Goal: Book appointment/travel/reservation

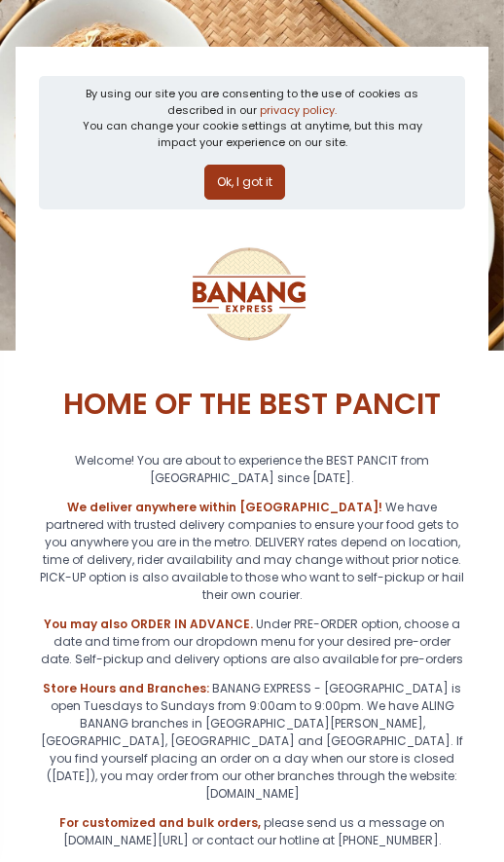
scroll to position [113, 0]
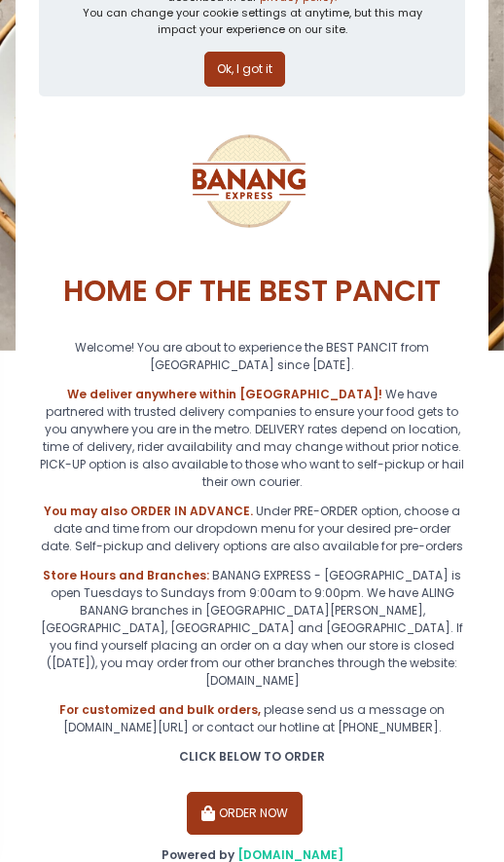
click at [267, 792] on button "ORDER NOW" at bounding box center [245, 813] width 117 height 43
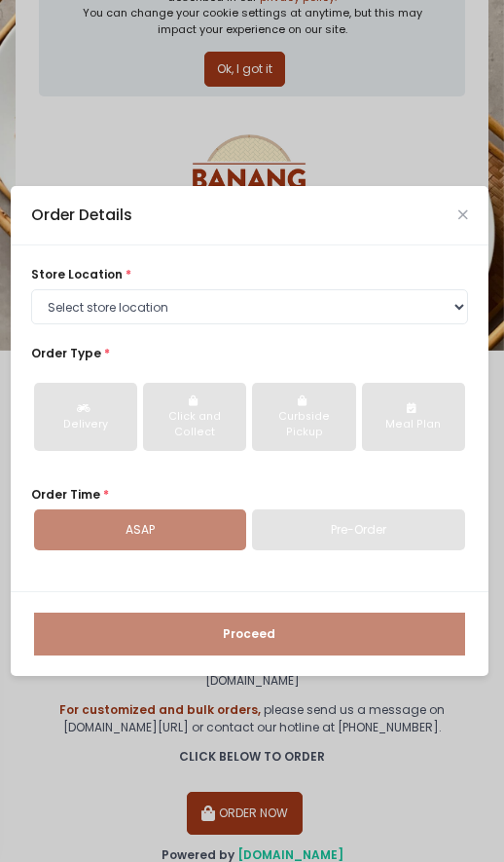
click at [331, 524] on div "Pre-Order" at bounding box center [358, 529] width 212 height 41
click at [331, 515] on div "Pre-Order" at bounding box center [358, 529] width 212 height 41
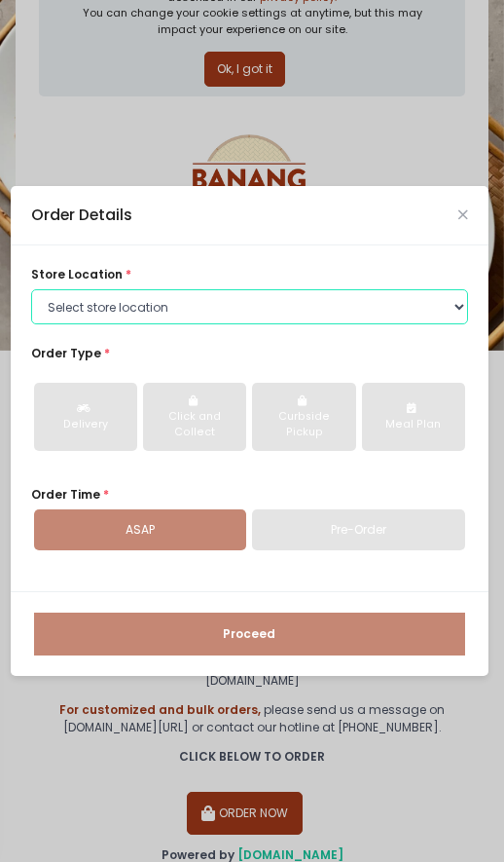
click at [219, 317] on select "Select store location BANANG EXPRESS - [GEOGRAPHIC_DATA], [GEOGRAPHIC_DATA] BAN…" at bounding box center [249, 306] width 437 height 35
select select "62ee0805b0024a001716a291"
click at [31, 289] on select "Select store location BANANG EXPRESS - [GEOGRAPHIC_DATA], [GEOGRAPHIC_DATA] BAN…" at bounding box center [249, 306] width 437 height 35
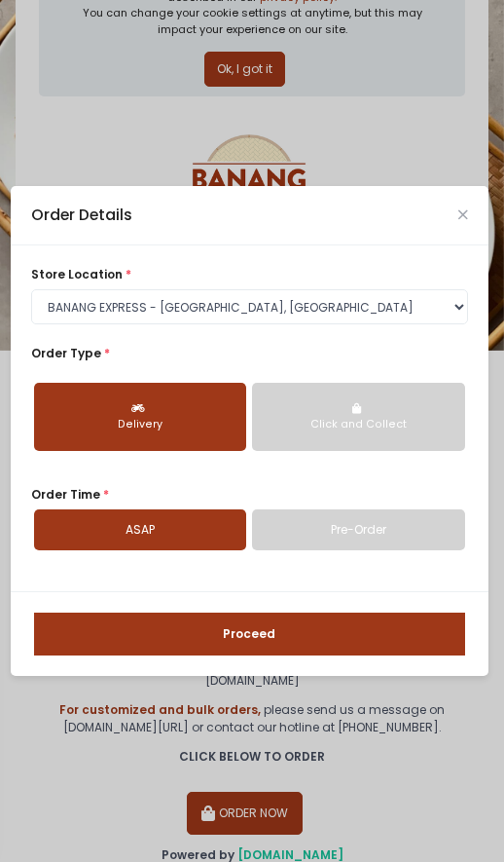
click at [371, 437] on button "Click and Collect" at bounding box center [358, 417] width 212 height 68
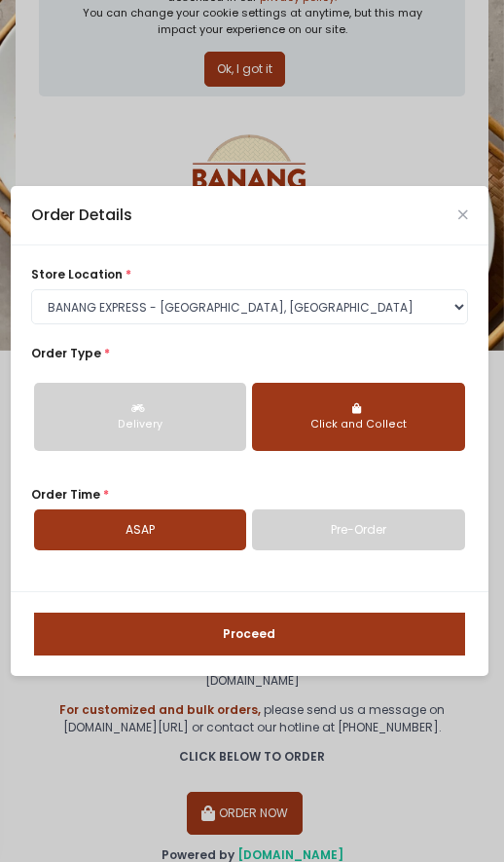
click at [158, 436] on button "Delivery" at bounding box center [140, 417] width 212 height 68
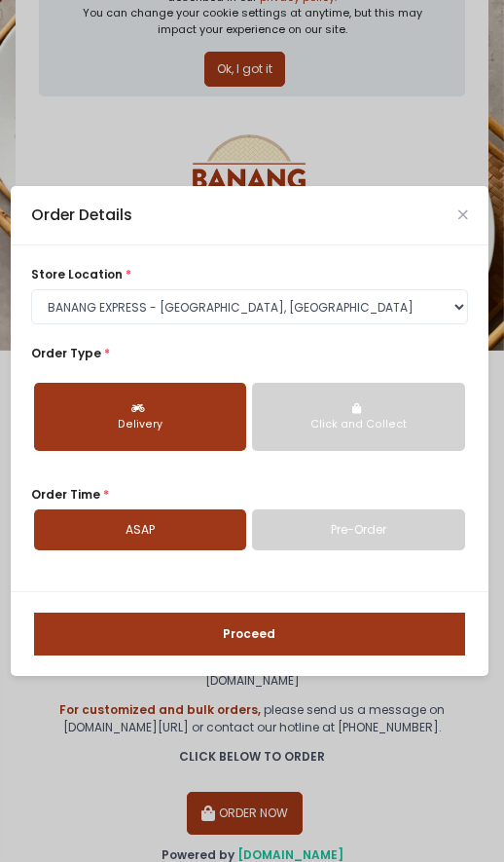
click at [365, 538] on link "Pre-Order" at bounding box center [358, 529] width 212 height 41
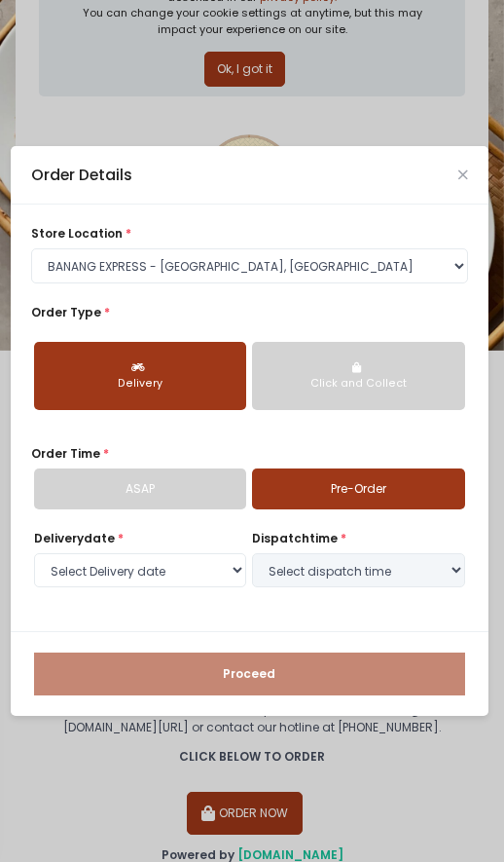
select select "[DATE]"
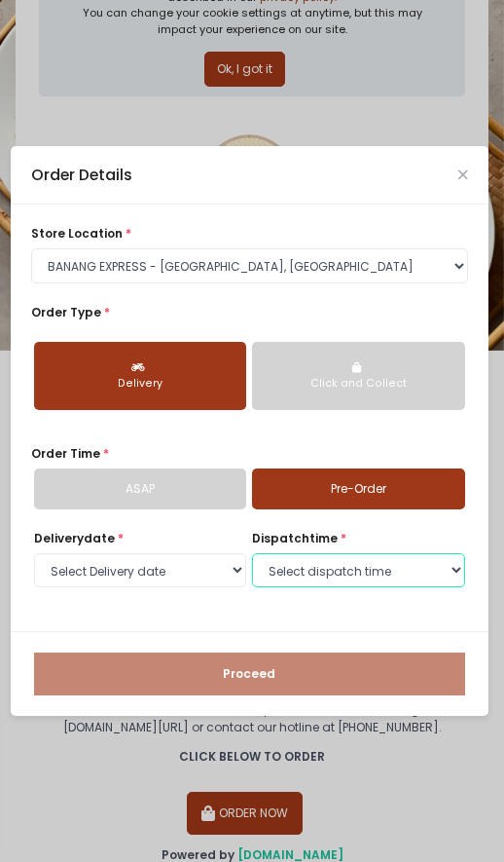
click at [451, 567] on select "Select dispatch time 09:30 AM - 10:00 AM 10:00 AM - 10:30 AM 10:30 AM - 11:00 A…" at bounding box center [358, 570] width 212 height 35
click at [252, 553] on select "Select dispatch time 09:30 AM - 10:00 AM 10:00 AM - 10:30 AM 10:30 AM - 11:00 A…" at bounding box center [358, 570] width 212 height 35
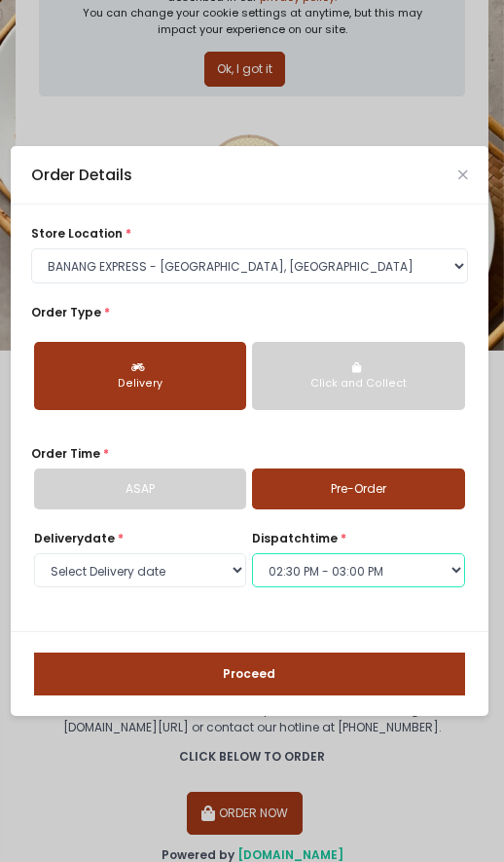
click at [452, 571] on select "Select dispatch time 09:30 AM - 10:00 AM 10:00 AM - 10:30 AM 10:30 AM - 11:00 A…" at bounding box center [358, 570] width 212 height 35
select select "15:00"
click at [252, 553] on select "Select dispatch time 09:30 AM - 10:00 AM 10:00 AM - 10:30 AM 10:30 AM - 11:00 A…" at bounding box center [358, 570] width 212 height 35
click at [466, 169] on icon "Close" at bounding box center [464, 174] width 10 height 13
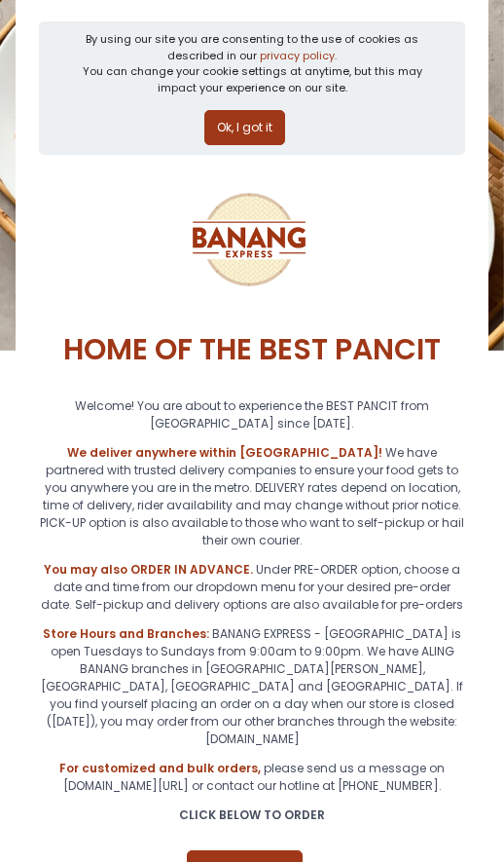
scroll to position [0, 0]
